Goal: Navigation & Orientation: Find specific page/section

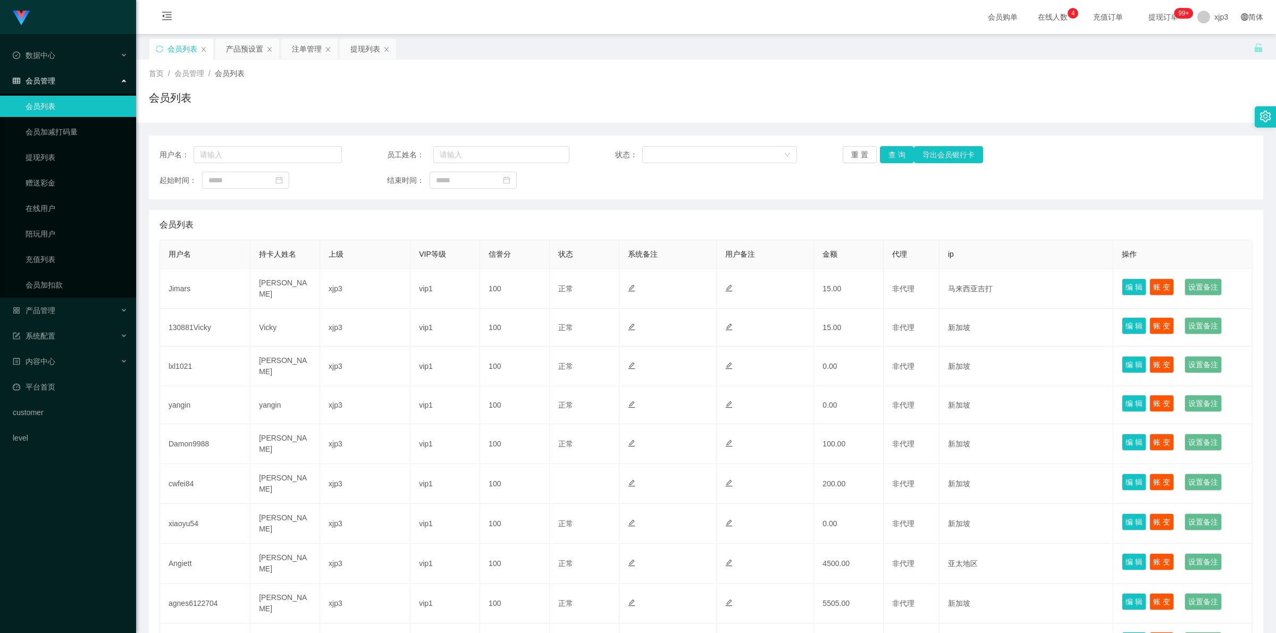
click at [169, 55] on div "会员列表" at bounding box center [182, 49] width 30 height 20
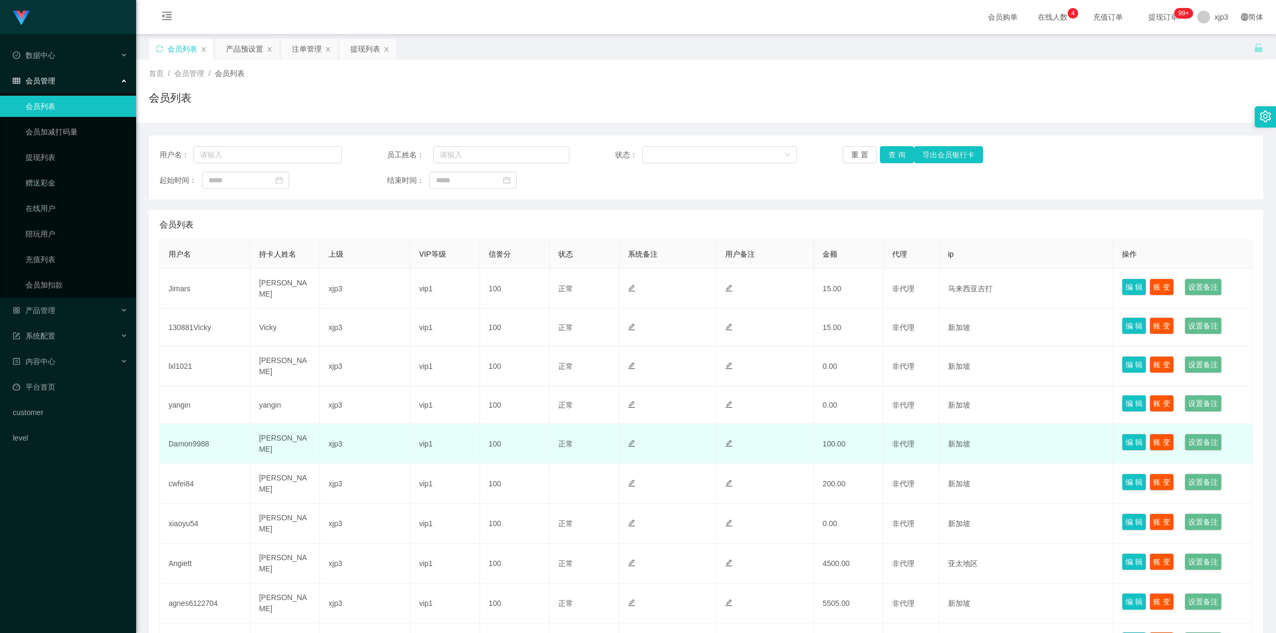
scroll to position [104, 0]
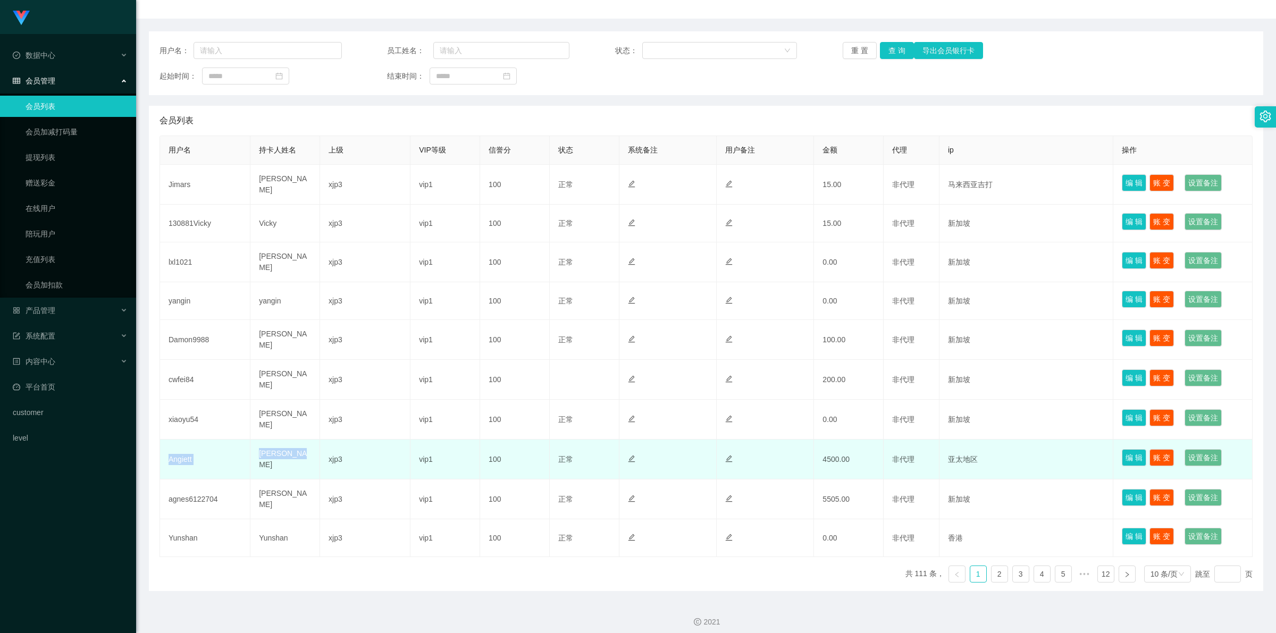
drag, startPoint x: 165, startPoint y: 455, endPoint x: 300, endPoint y: 458, distance: 135.1
click at [300, 458] on tr "Angiett Angie Ding xjp3 vip1 100 正常 禁止登录 禁止投注 4500.00 非代理 亚太地区 编 辑 账 变 设置备注" at bounding box center [706, 460] width 1093 height 40
copy tr "Angiett Angie Ding"
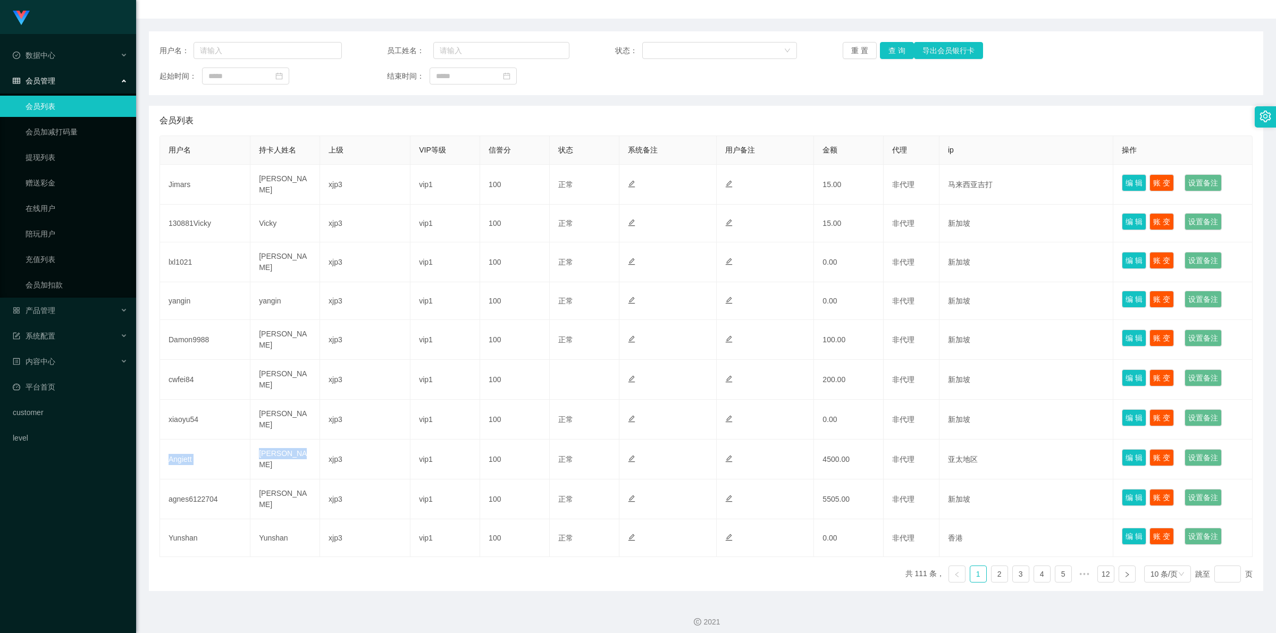
scroll to position [100, 0]
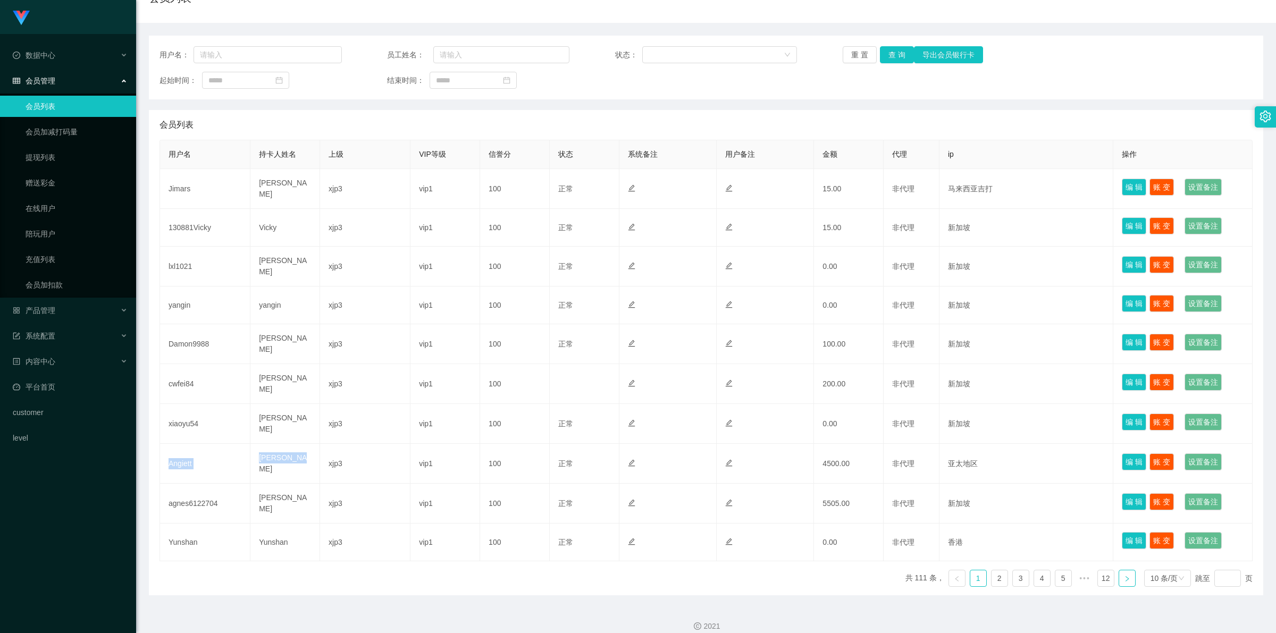
click at [1124, 576] on icon "图标: right" at bounding box center [1127, 579] width 6 height 6
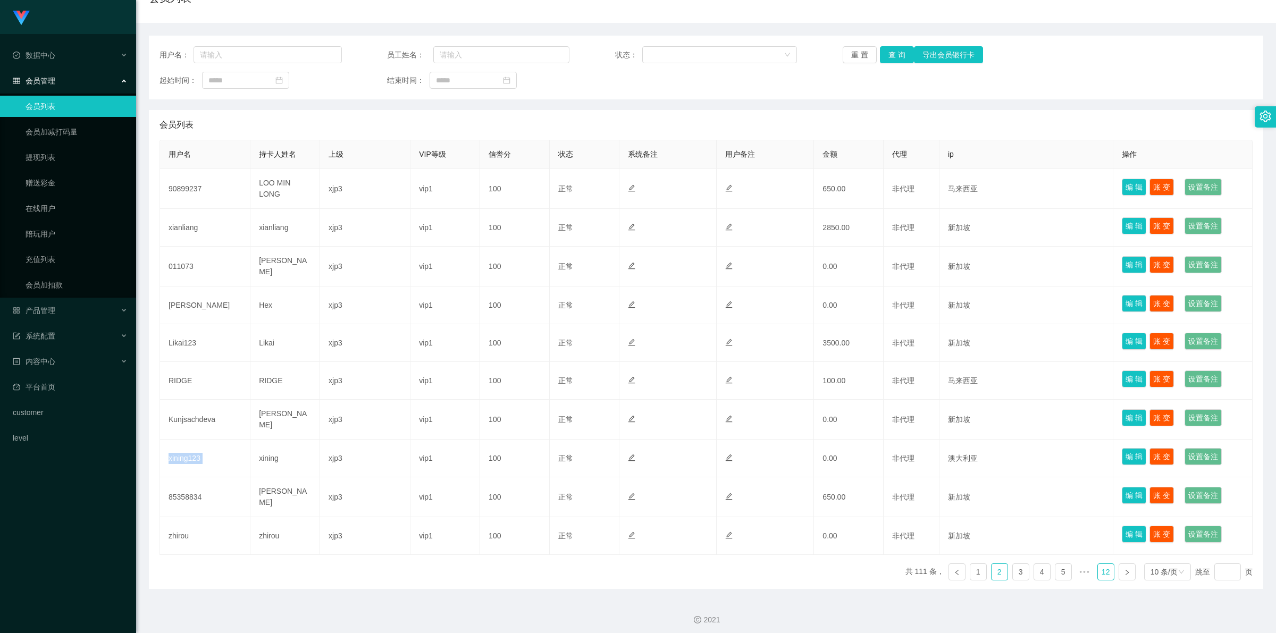
click at [1098, 568] on link "12" at bounding box center [1106, 572] width 16 height 16
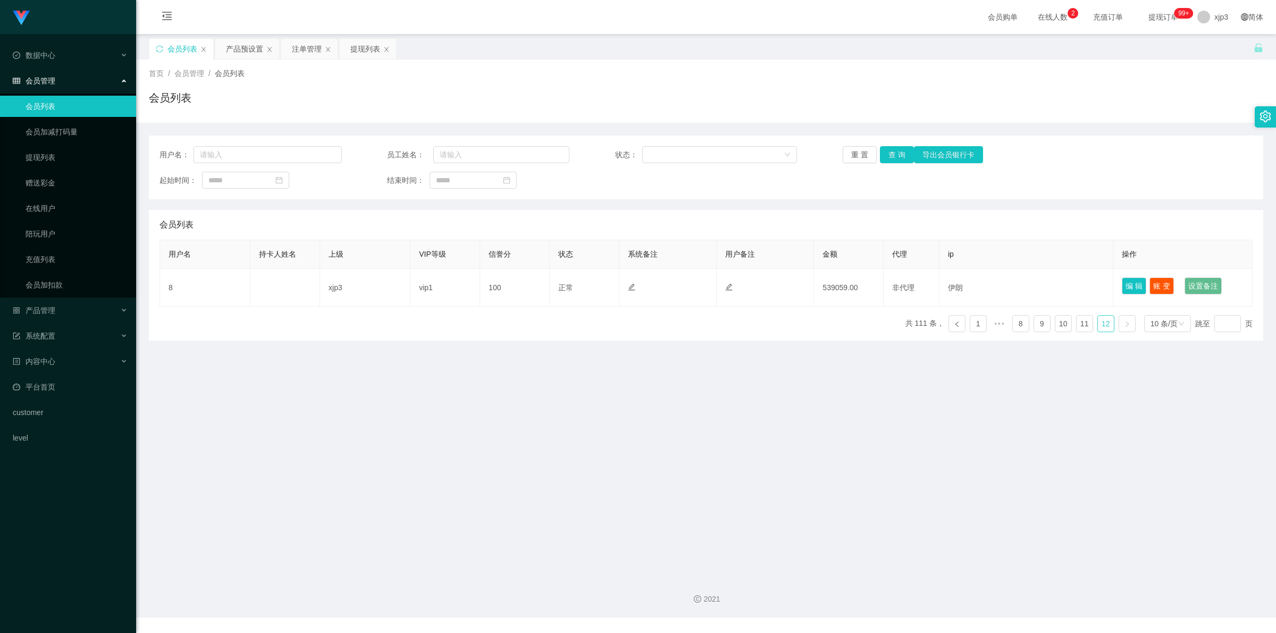
scroll to position [0, 0]
click at [59, 58] on div "数据中心" at bounding box center [68, 55] width 136 height 21
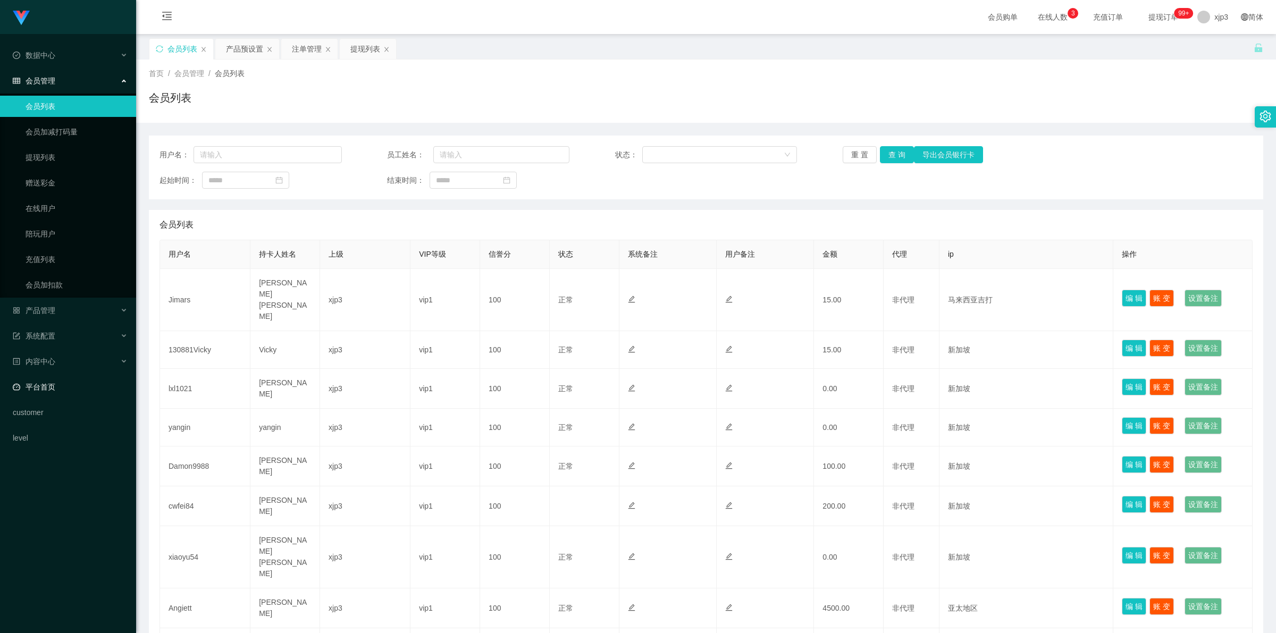
click at [44, 383] on link "平台首页" at bounding box center [70, 386] width 115 height 21
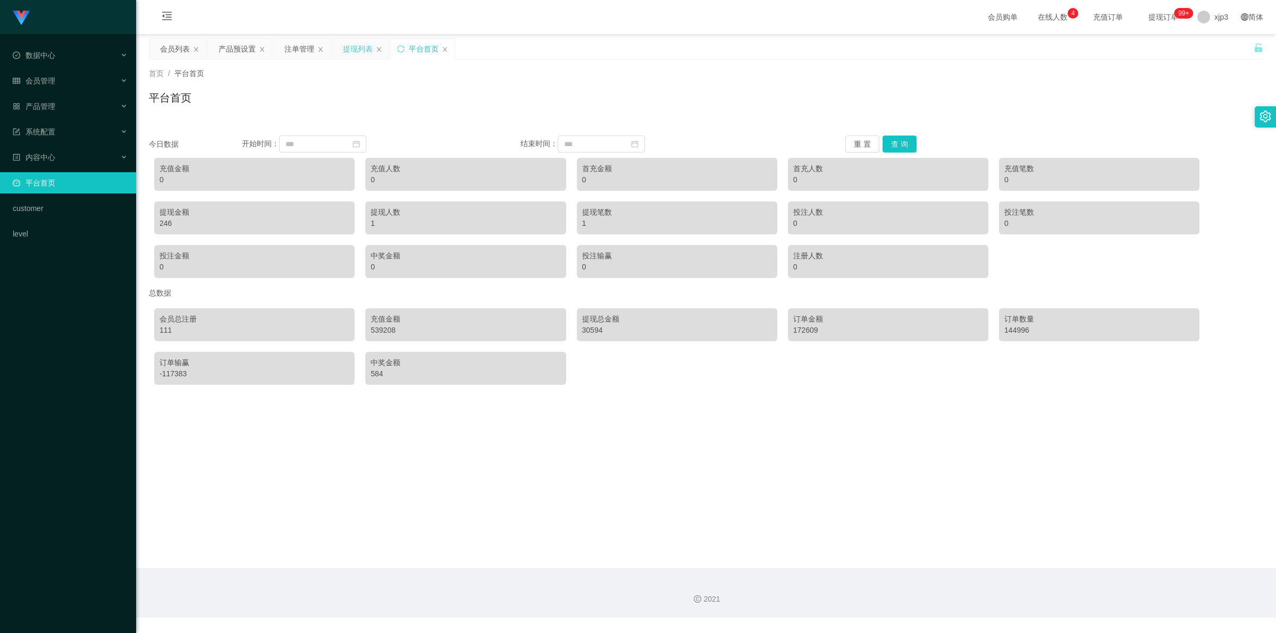
click at [355, 51] on div "提现列表" at bounding box center [358, 49] width 30 height 20
